Goal: Find specific page/section: Find specific page/section

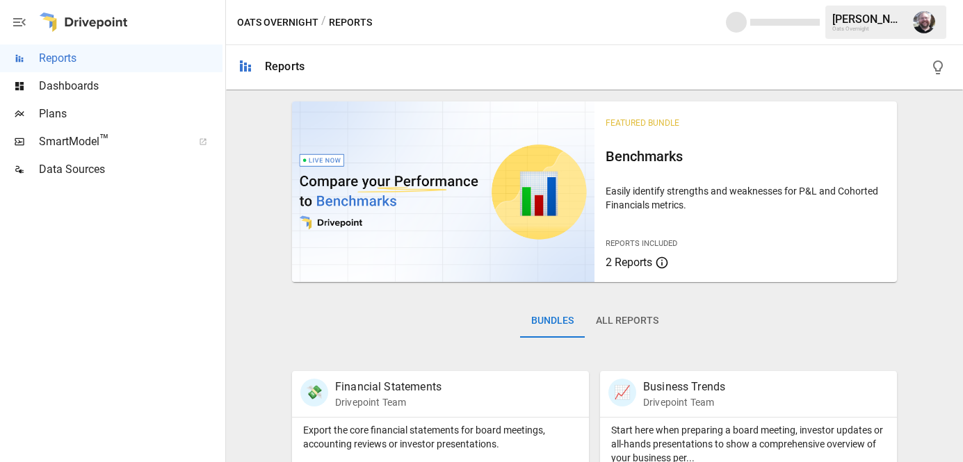
click at [108, 111] on span "Plans" at bounding box center [130, 114] width 183 height 17
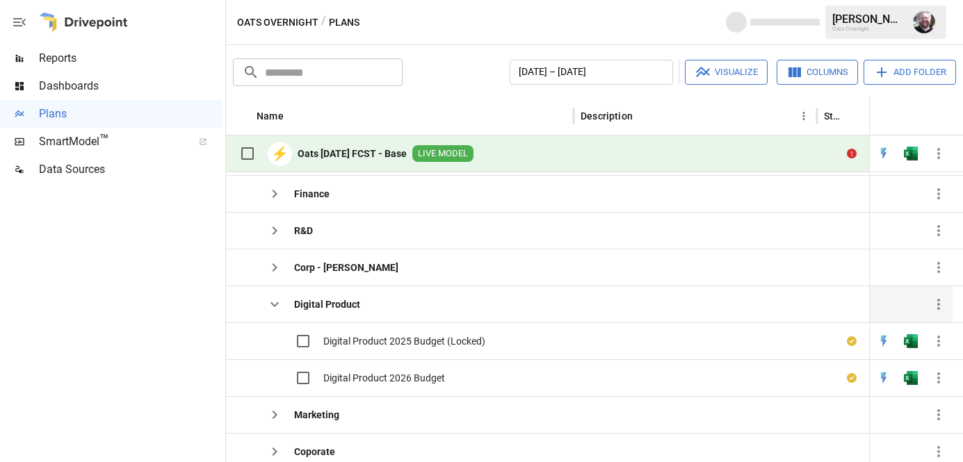
scroll to position [111, 0]
click at [546, 347] on div "Digital Product 2025 Budget (Locked)" at bounding box center [399, 340] width 347 height 37
click at [717, 338] on div at bounding box center [694, 340] width 243 height 37
click at [942, 343] on icon "button" at bounding box center [938, 340] width 17 height 17
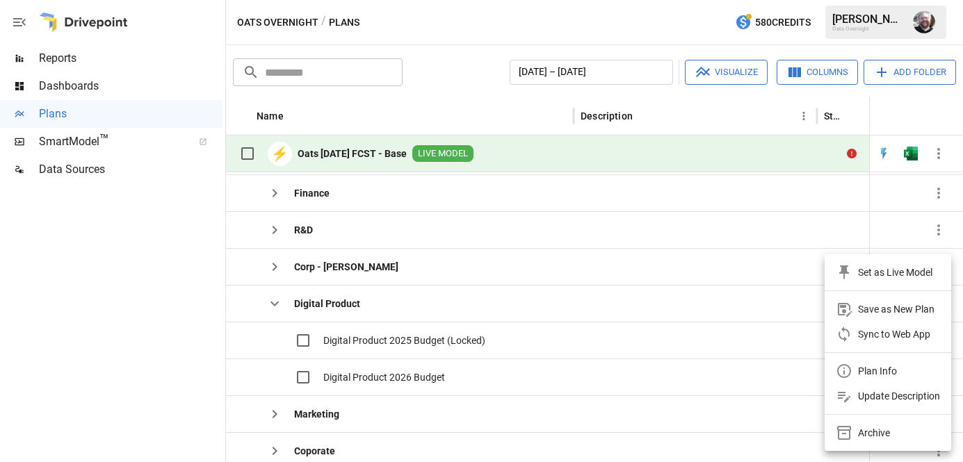
click at [712, 338] on div at bounding box center [481, 231] width 963 height 462
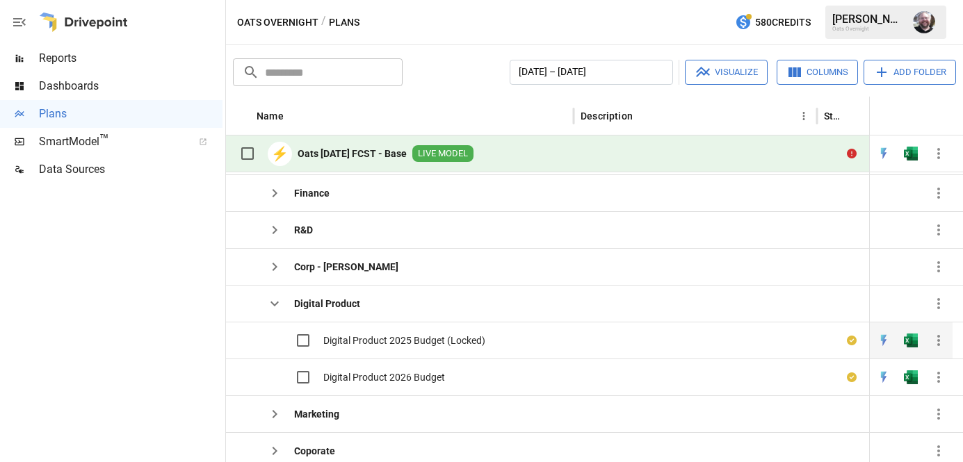
click at [517, 348] on div "Digital Product 2025 Budget (Locked)" at bounding box center [399, 340] width 347 height 37
click at [346, 379] on span "Digital Product 2026 Budget" at bounding box center [384, 377] width 122 height 14
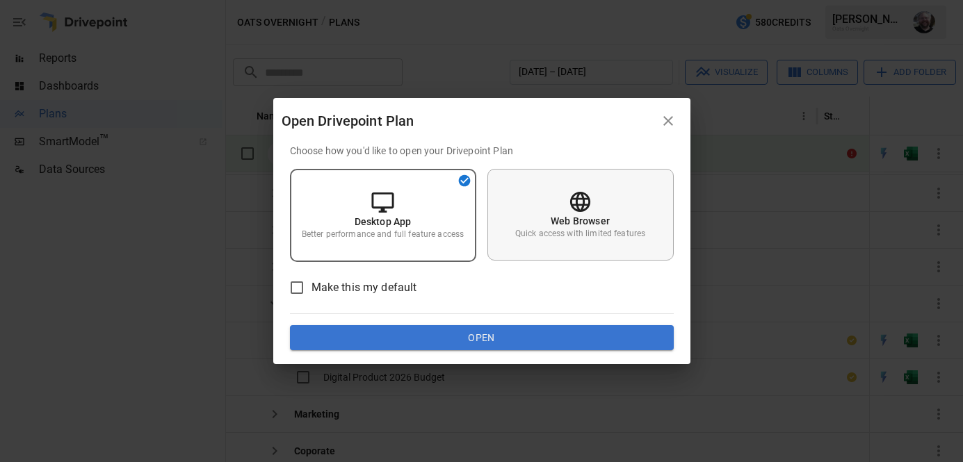
click at [568, 233] on p "Quick access with limited features" at bounding box center [580, 234] width 130 height 12
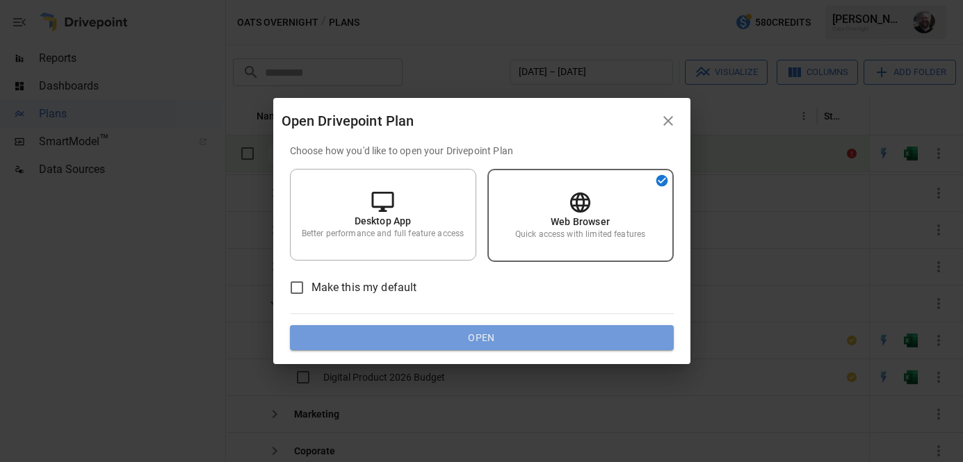
click at [549, 338] on button "Open" at bounding box center [482, 337] width 384 height 25
